Goal: Task Accomplishment & Management: Complete application form

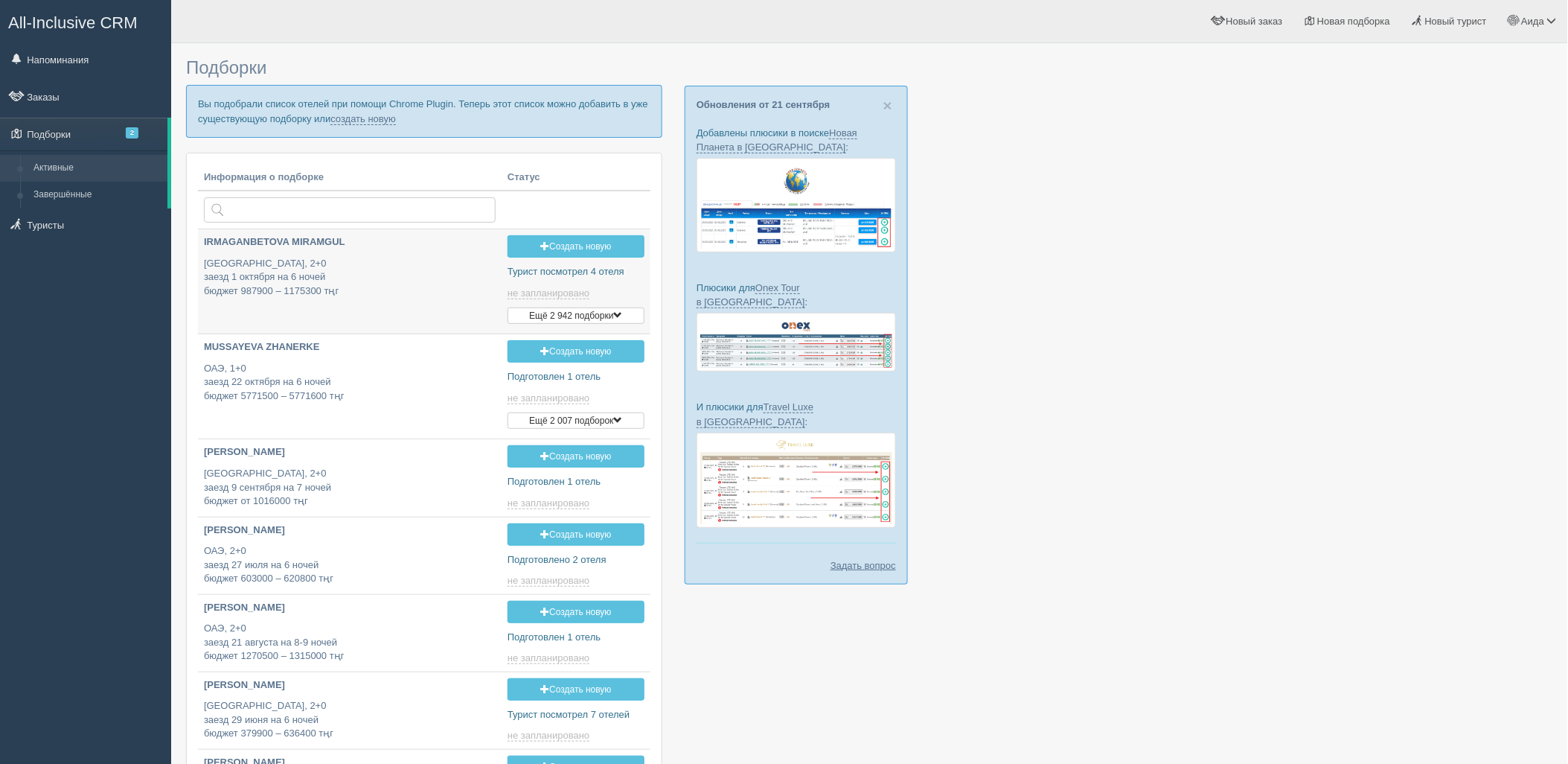
type input "2025-09-23 12:00"
type input "2025-09-23 15:40"
click at [367, 122] on link "создать новую" at bounding box center [363, 119] width 66 height 12
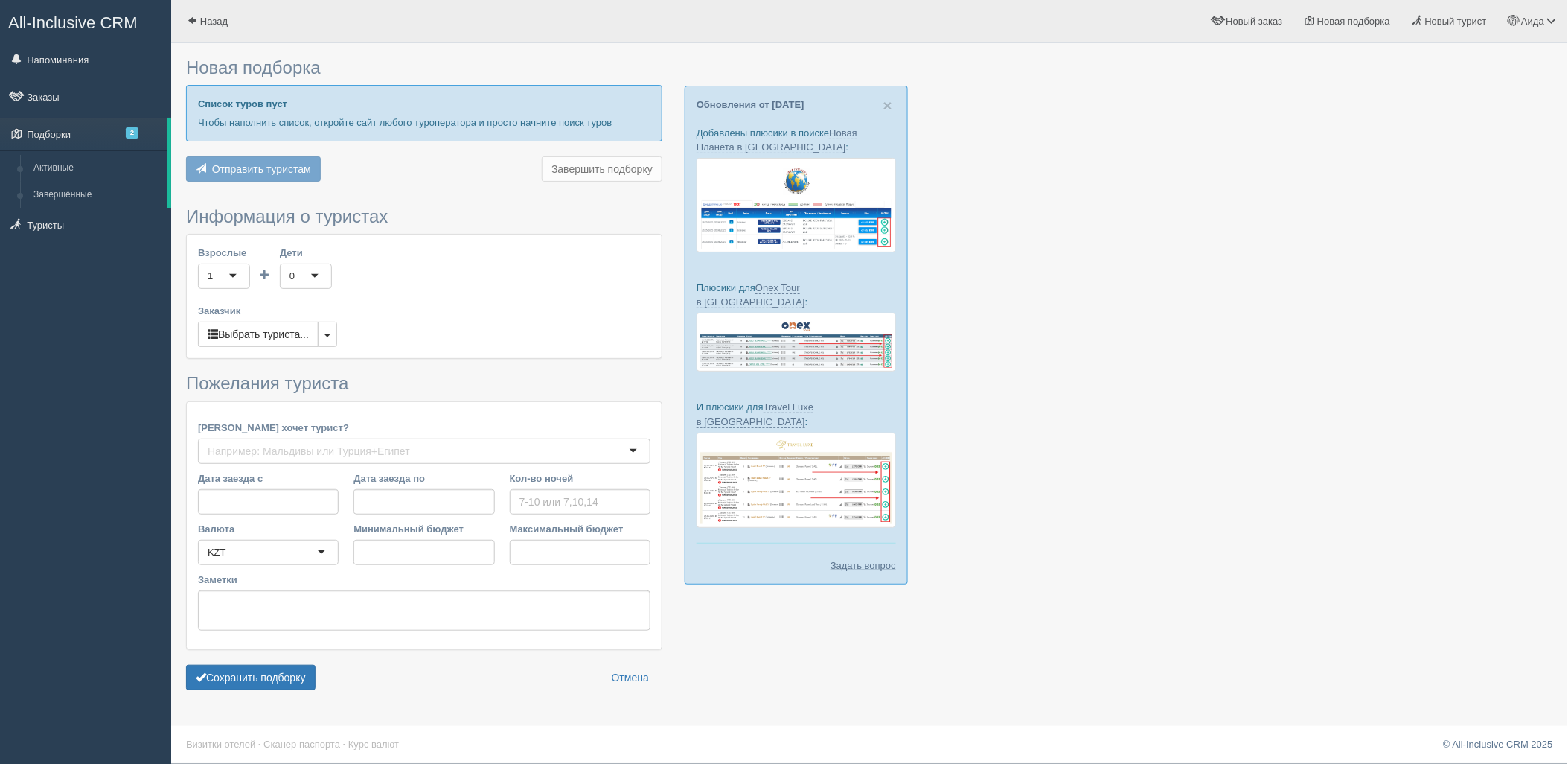
type input "7"
type input "1905500"
type input "2258800"
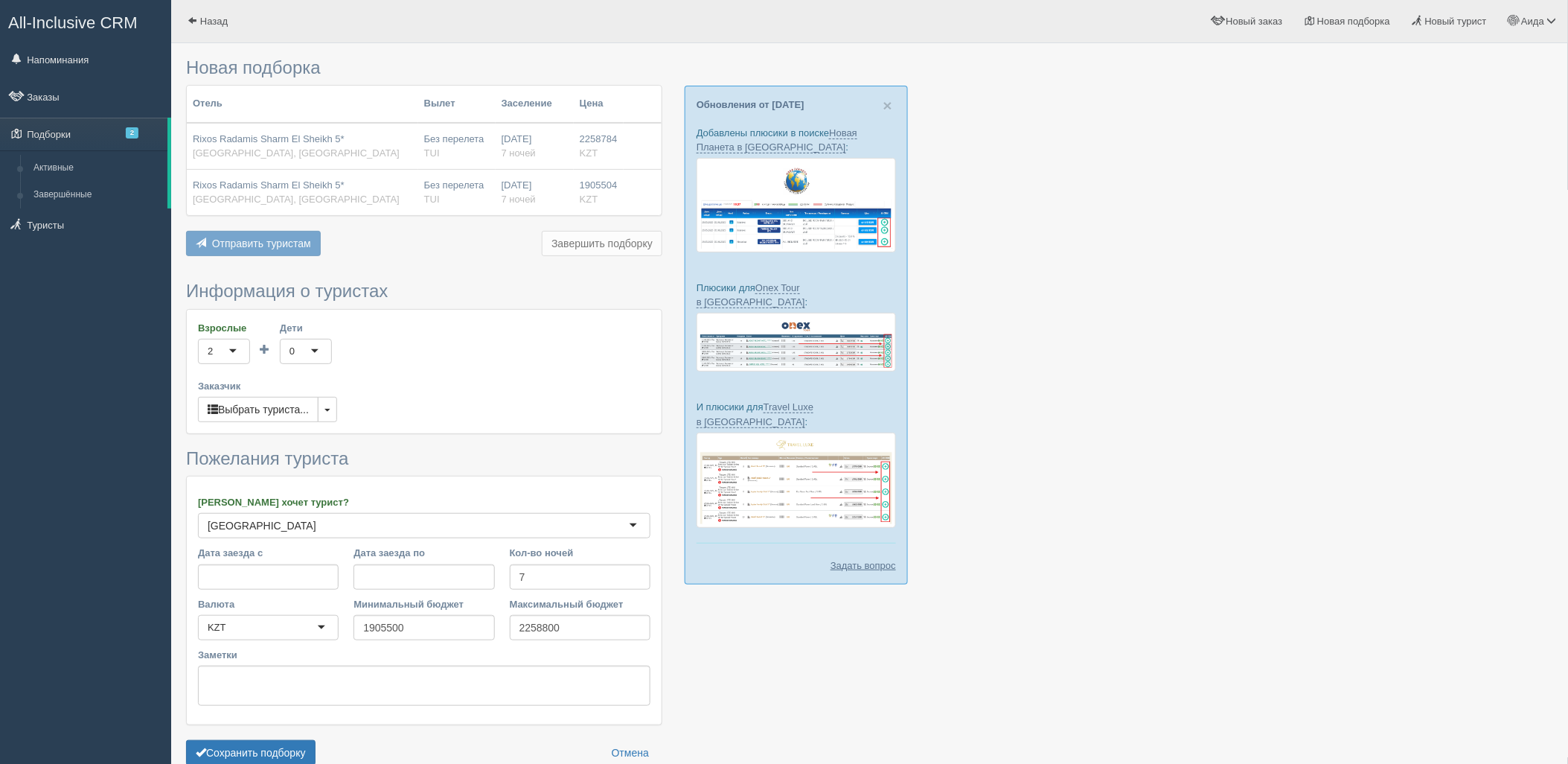
click at [284, 738] on form "Информация о туристах Взрослые 2 2 1 2 3 4 5 6 7 8 9 10 11 12 13 14 15 16 17 18…" at bounding box center [424, 527] width 476 height 490
click at [285, 742] on form "Информация о туристах Взрослые 2 2 1 2 3 4 5 6 7 8 9 10 11 12 13 14 15 16 17 18…" at bounding box center [424, 527] width 476 height 490
click at [287, 742] on button "Сохранить подборку" at bounding box center [251, 753] width 130 height 25
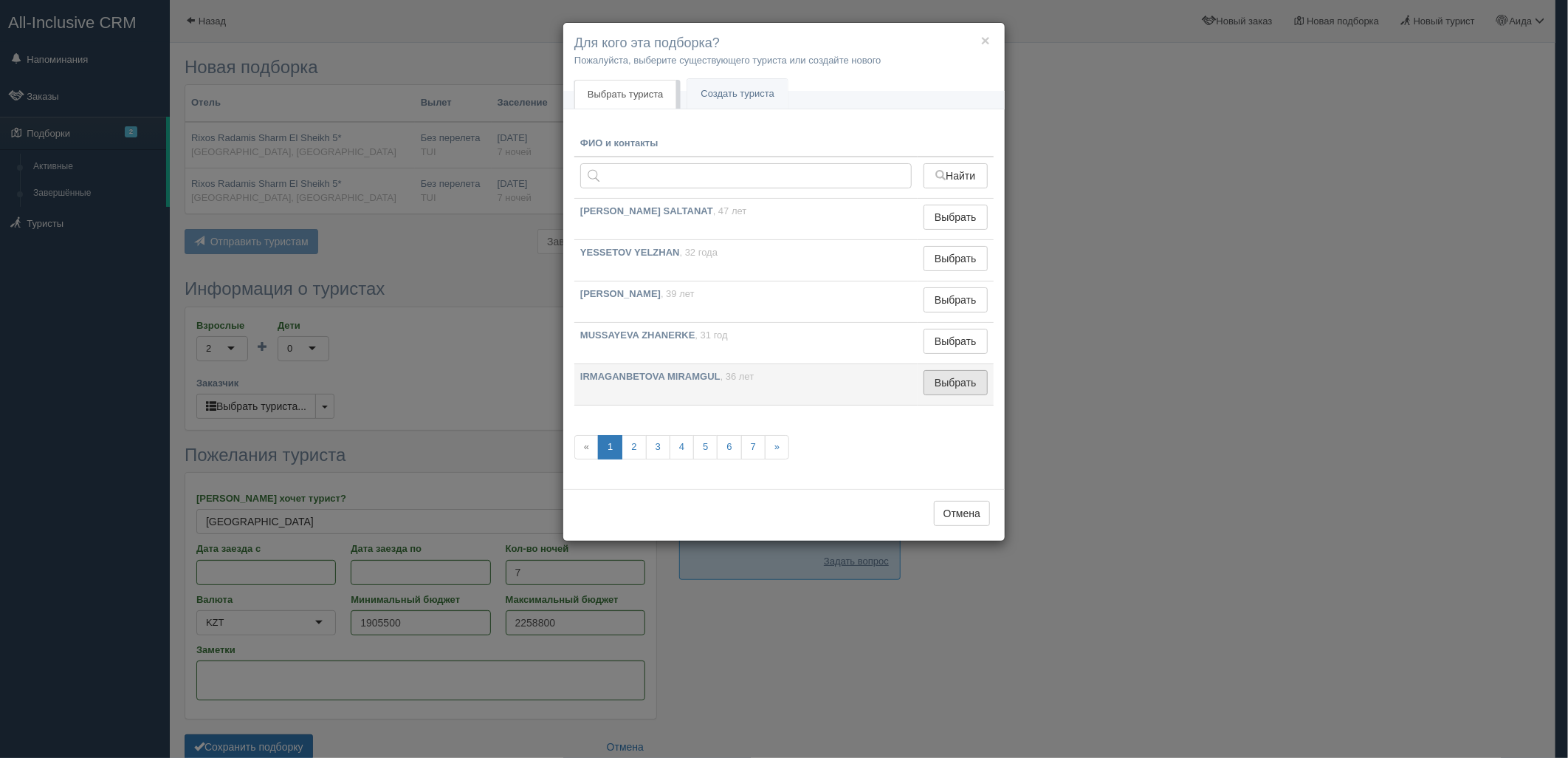
click at [942, 374] on button "Выбрать" at bounding box center [956, 383] width 64 height 25
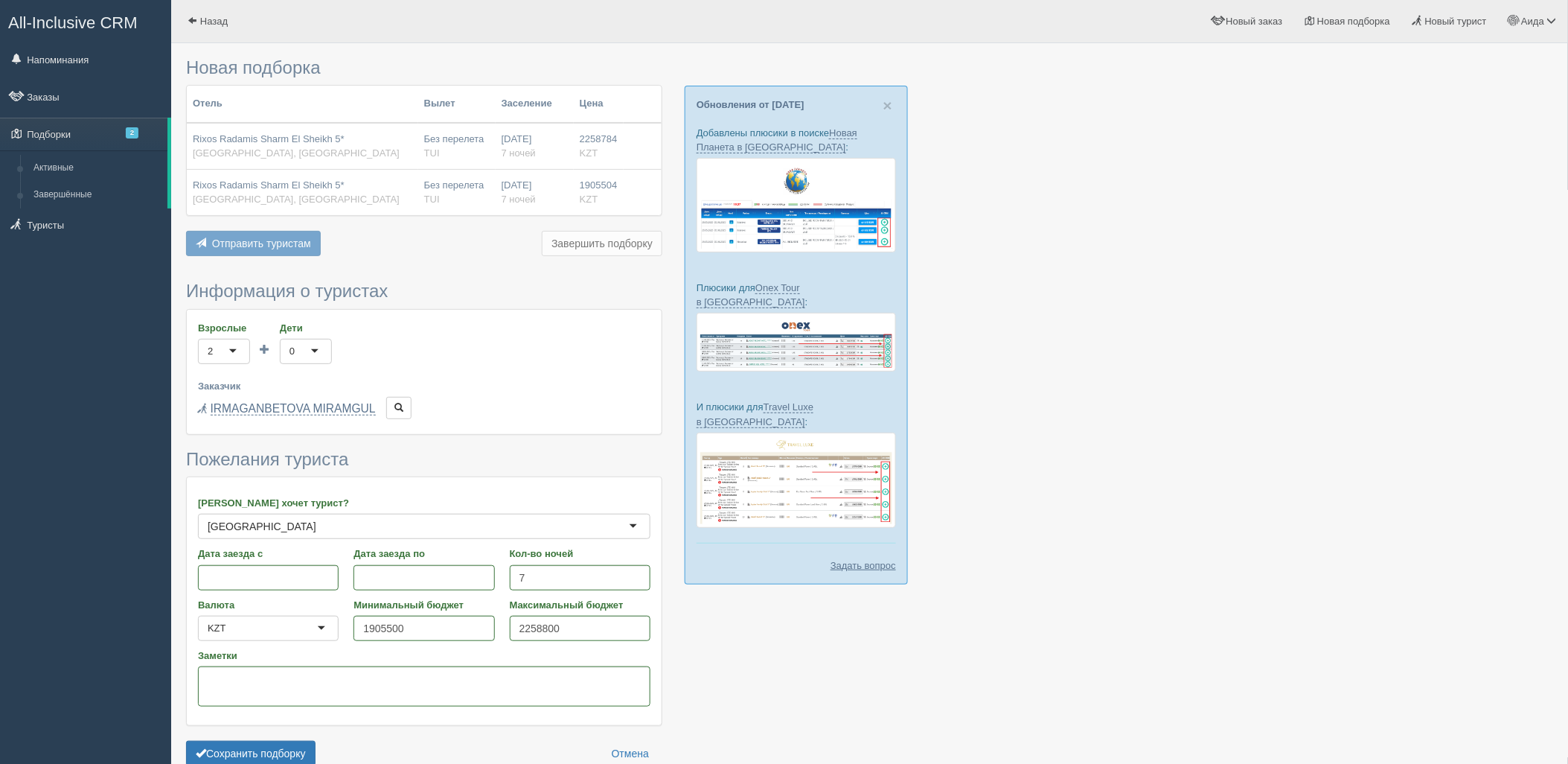
click at [312, 739] on form "Информация о туристах Взрослые 2 2 1 2 3 4 5 6 7 8 9 10 11 12 13 14 15 16 17 18…" at bounding box center [424, 527] width 476 height 491
click at [308, 747] on button "Сохранить подборку" at bounding box center [251, 754] width 130 height 25
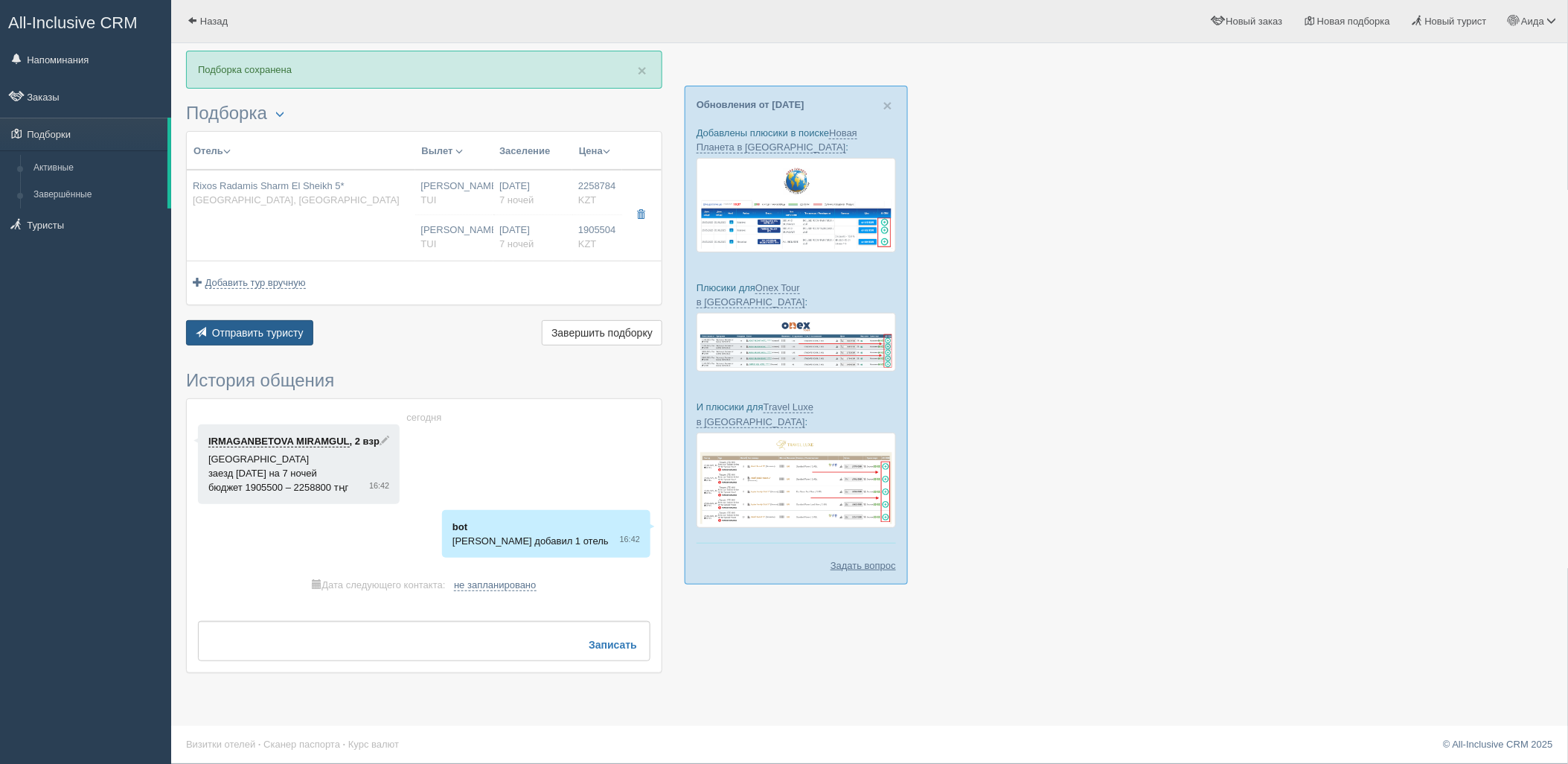
click at [276, 331] on span "Отправить туристу" at bounding box center [258, 332] width 92 height 12
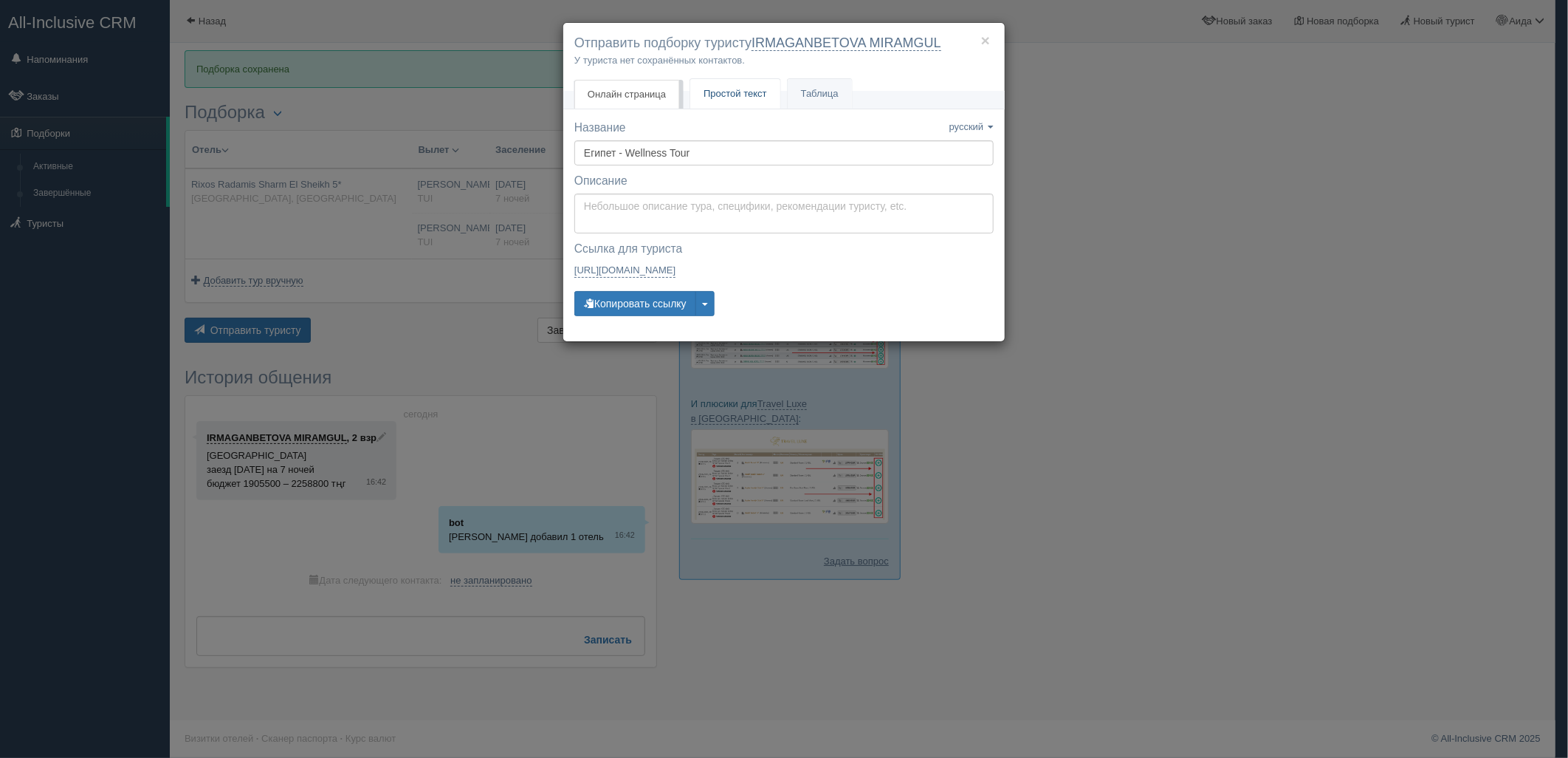
click at [738, 105] on link "Простой текст Текст" at bounding box center [735, 94] width 90 height 31
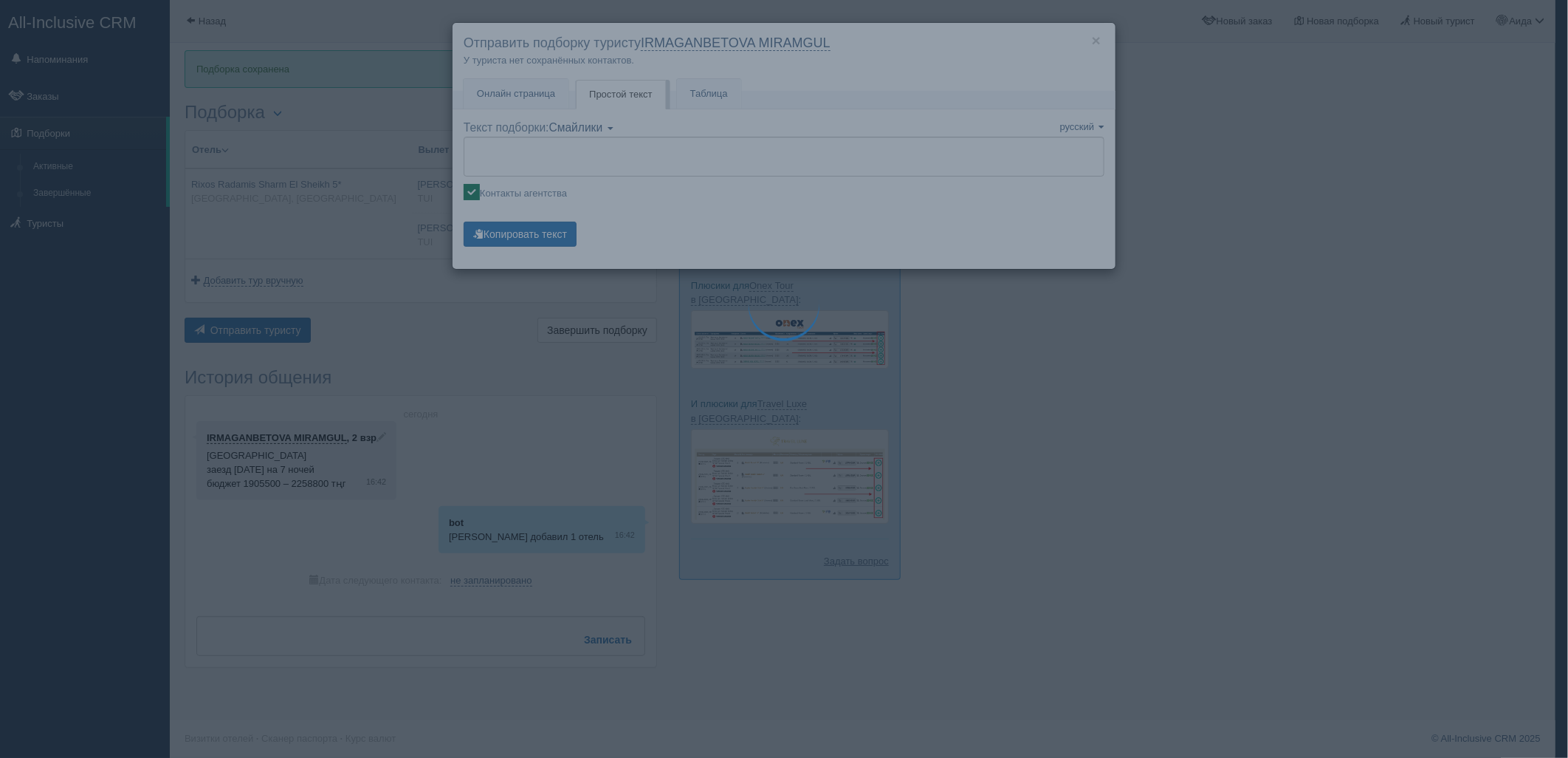
type textarea "🌞 Loremi dolo! Sitametcon Adi elitseddoei temporinc utlabore: 🌎 Etdolo, Magn-al…"
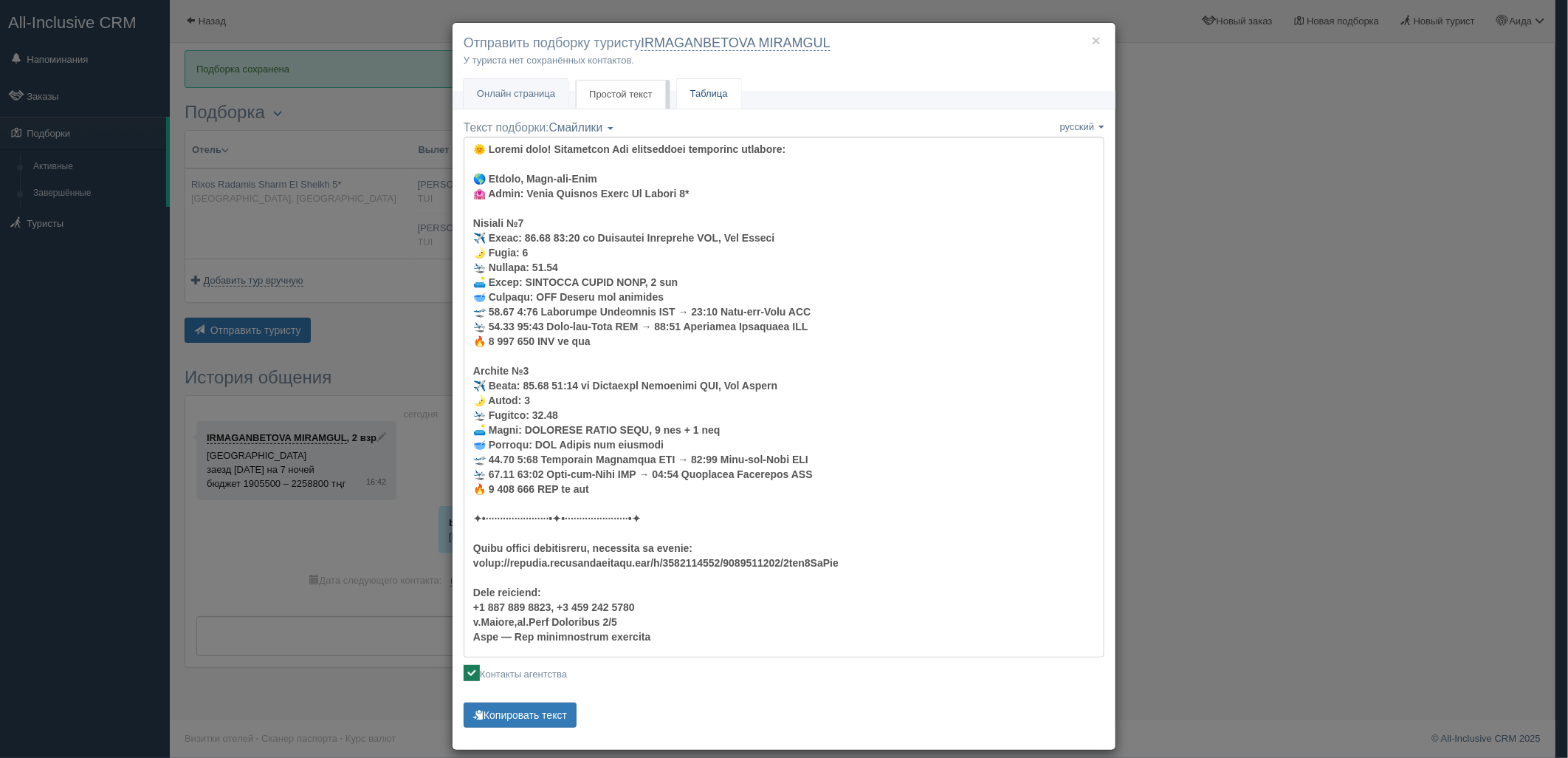
click at [711, 94] on link "Таблица" at bounding box center [709, 94] width 64 height 31
